Goal: Task Accomplishment & Management: Manage account settings

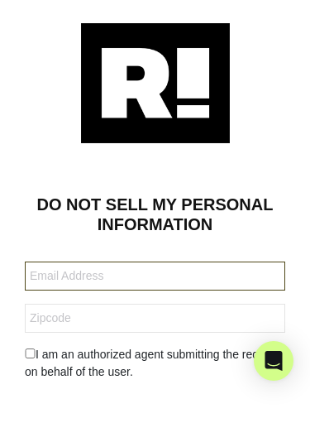
click at [99, 279] on input "text" at bounding box center [155, 276] width 261 height 29
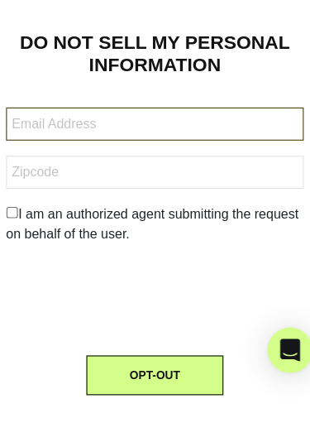
scroll to position [3, 0]
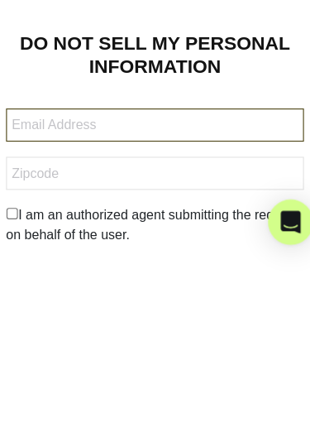
type input "[EMAIL_ADDRESS][DOMAIN_NAME]"
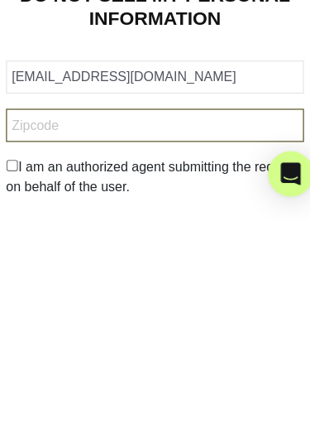
type input "95682"
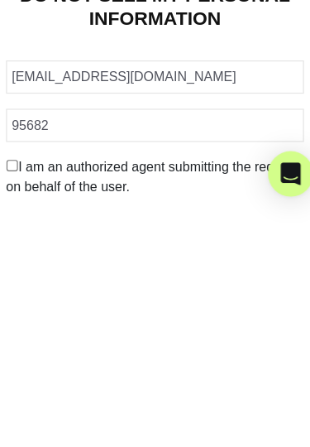
scroll to position [116, 0]
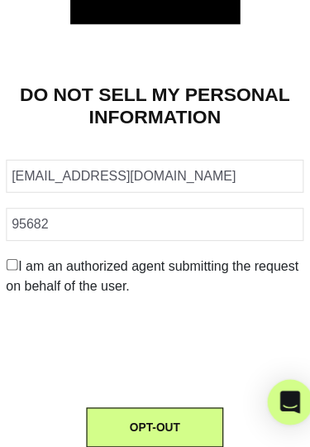
click at [25, 236] on input "checkbox" at bounding box center [30, 241] width 11 height 10
checkbox input "true"
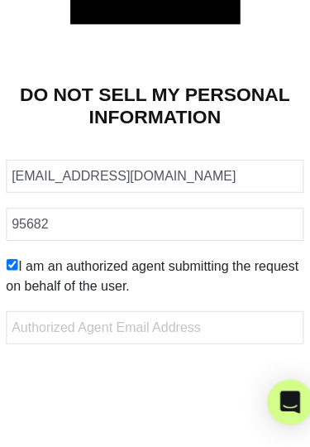
click at [150, 418] on button "OPT-OUT" at bounding box center [155, 425] width 120 height 35
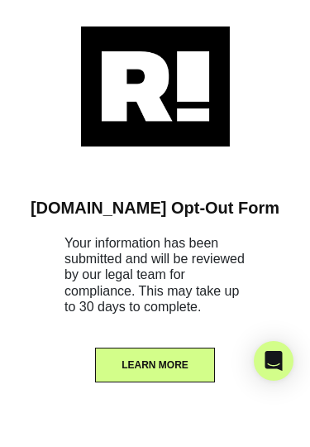
click at [169, 373] on button "LEARN MORE" at bounding box center [155, 365] width 120 height 35
click at [173, 348] on button "LEARN MORE" at bounding box center [155, 365] width 120 height 35
